Goal: Answer question/provide support: Answer question/provide support

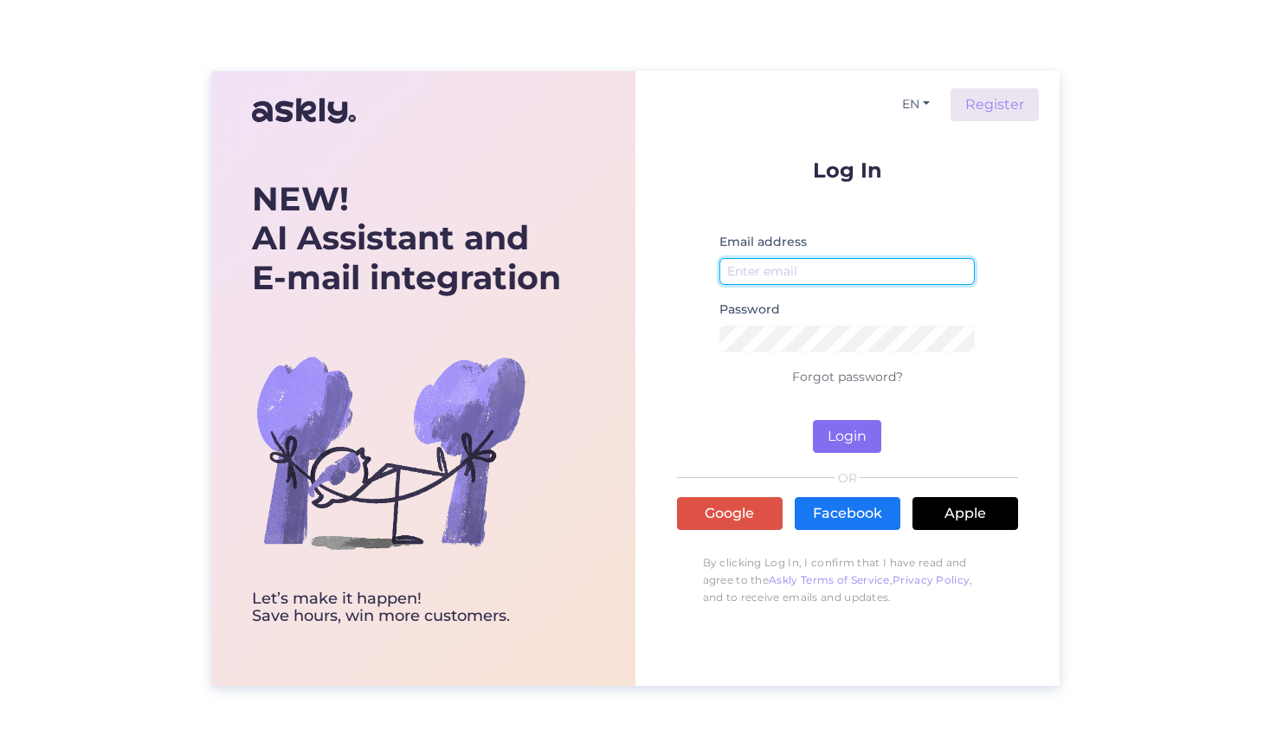
type input "[EMAIL_ADDRESS][DOMAIN_NAME]"
click at [843, 442] on button "Login" at bounding box center [847, 436] width 68 height 33
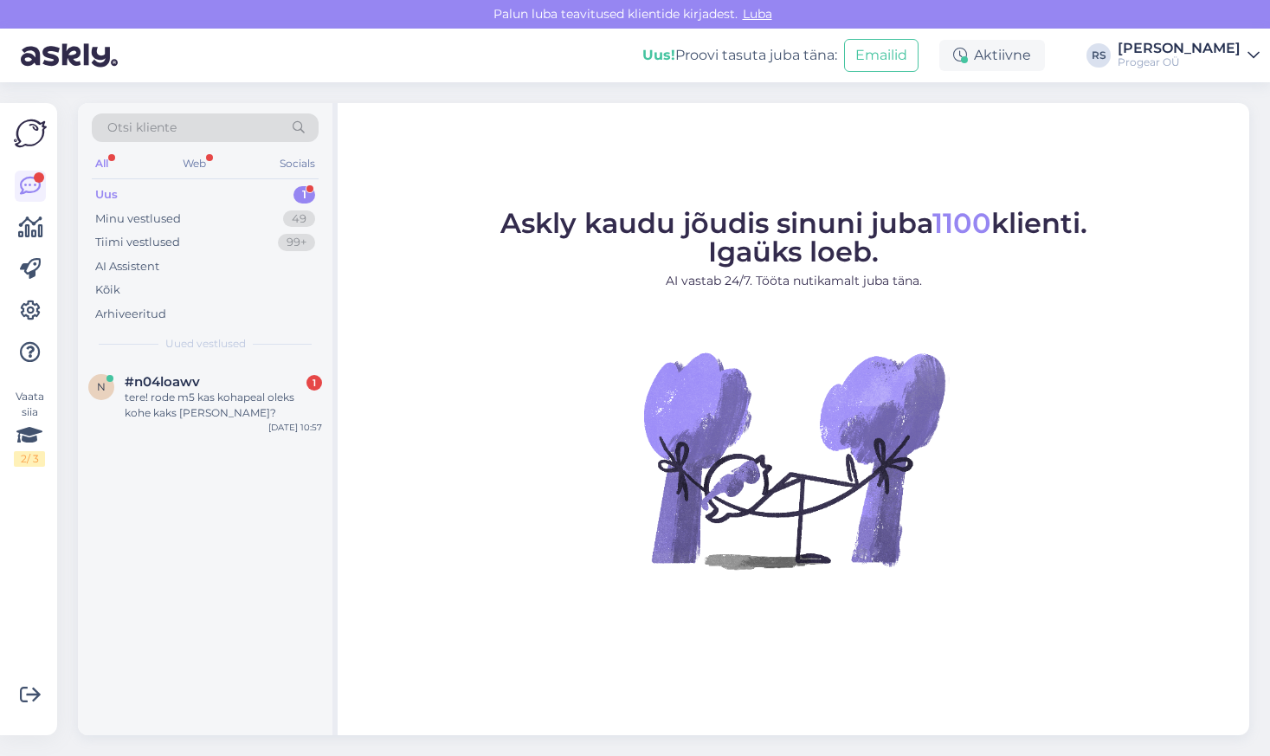
click at [159, 194] on div "Uus 1" at bounding box center [205, 195] width 227 height 24
click at [123, 197] on div "Uus 1" at bounding box center [205, 195] width 227 height 24
click at [190, 403] on div "tere! rode m5 kas kohapeal oleks kohe kaks [PERSON_NAME]?" at bounding box center [223, 405] width 197 height 31
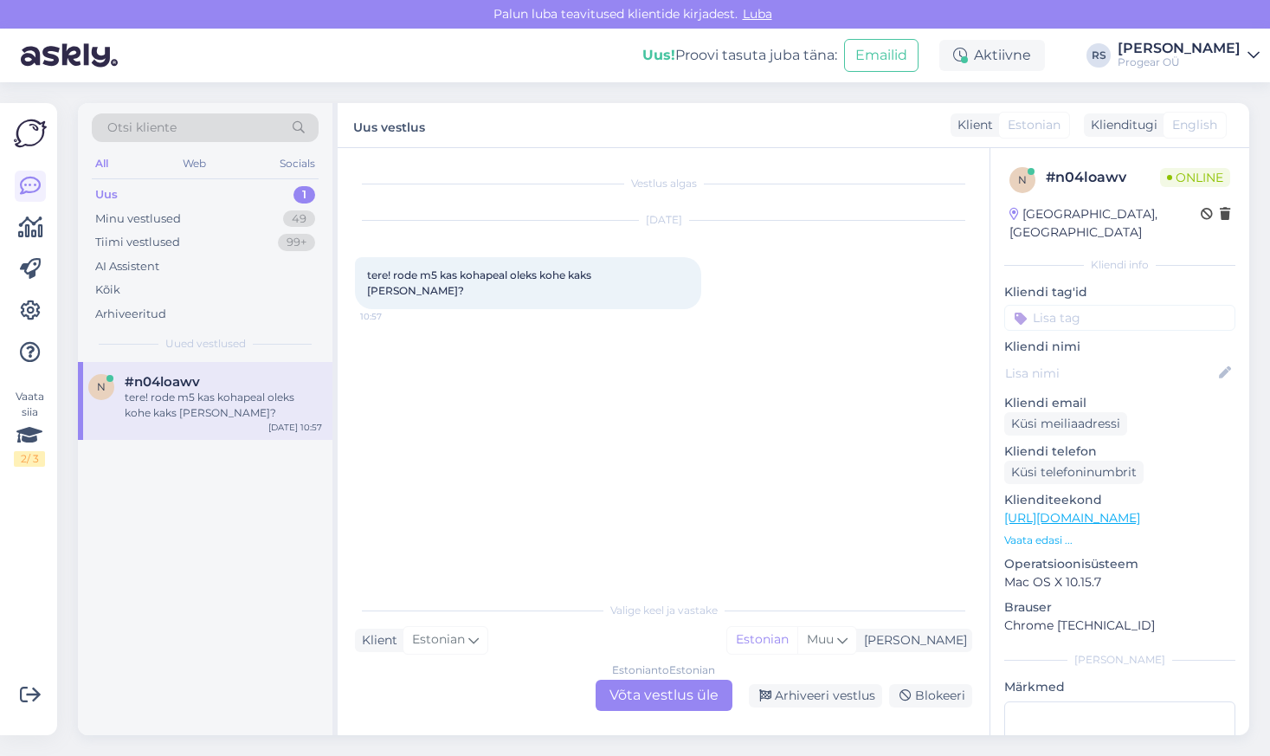
click at [685, 694] on div "Estonian to Estonian Võta vestlus üle" at bounding box center [664, 695] width 137 height 31
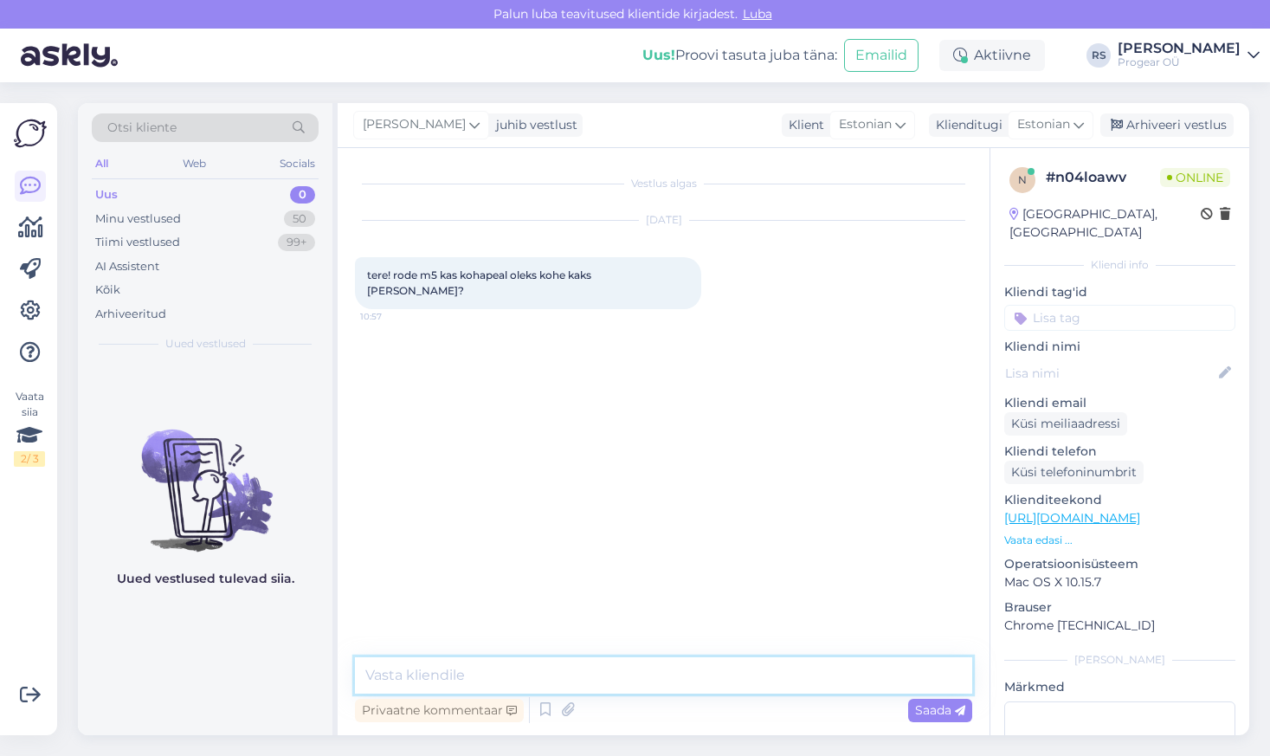
click at [507, 670] on textarea at bounding box center [663, 675] width 617 height 36
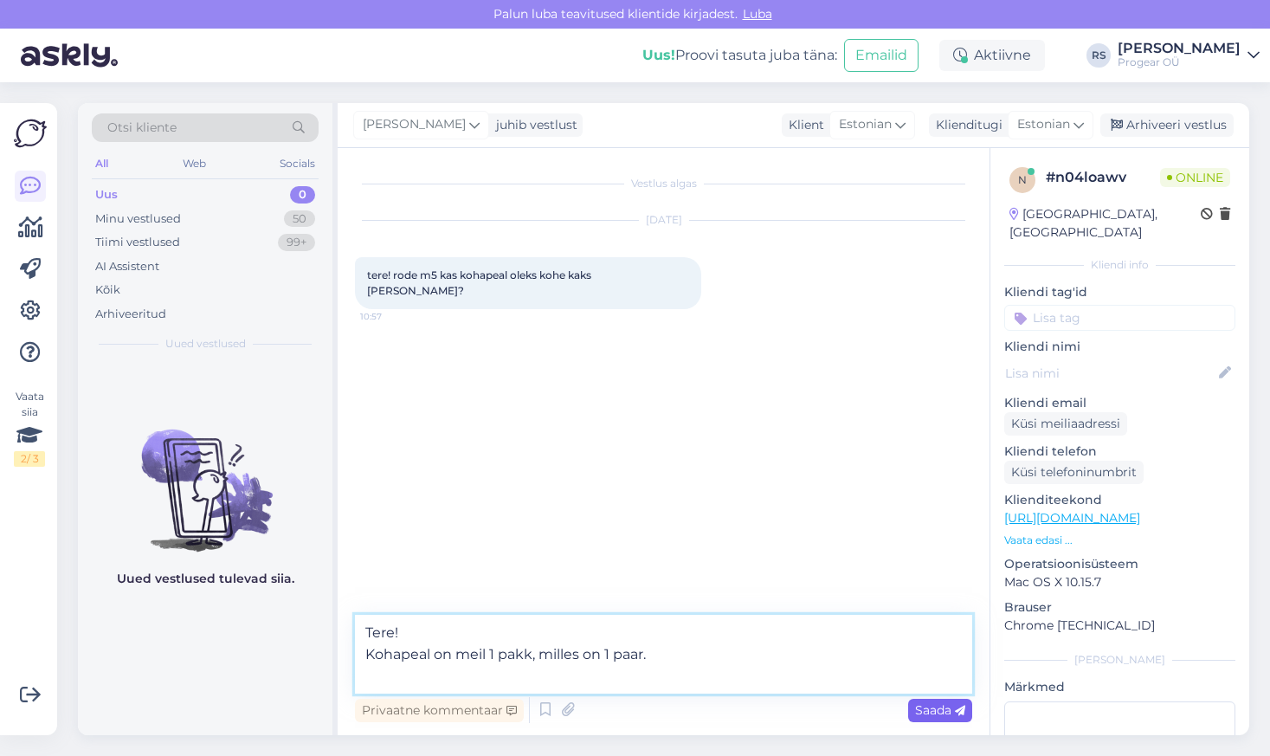
type textarea "Tere! Kohapeal on meil 1 pakk, milles on 1 paar."
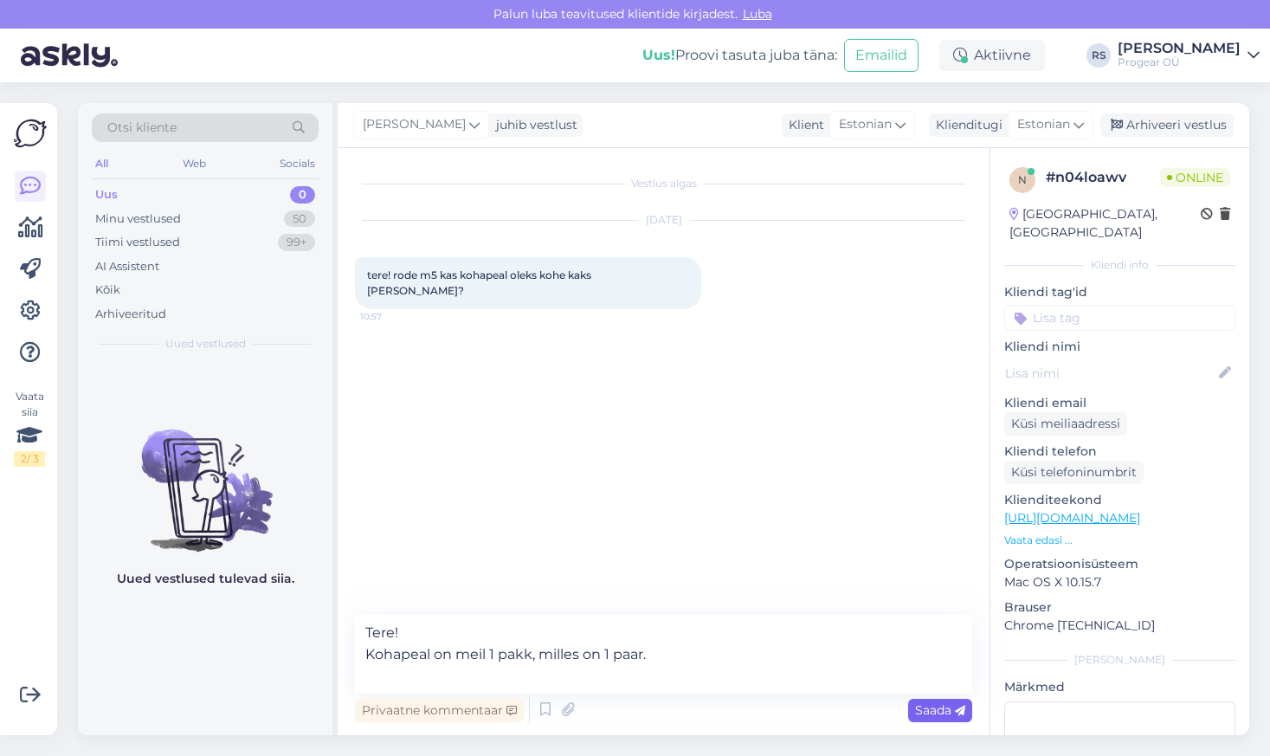
click at [935, 713] on span "Saada" at bounding box center [940, 710] width 50 height 16
